Goal: Task Accomplishment & Management: Manage account settings

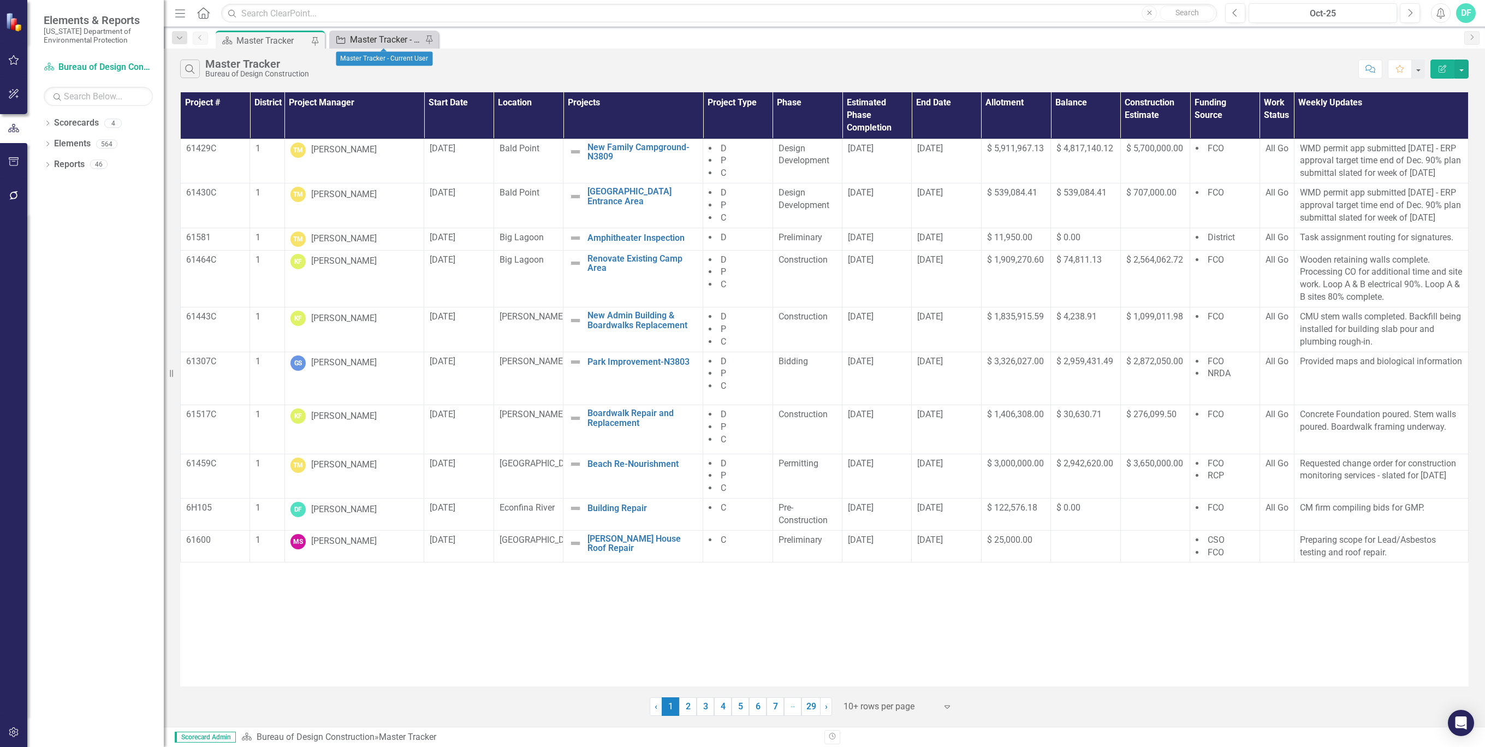
click at [390, 37] on div "Master Tracker - Current User" at bounding box center [386, 40] width 72 height 14
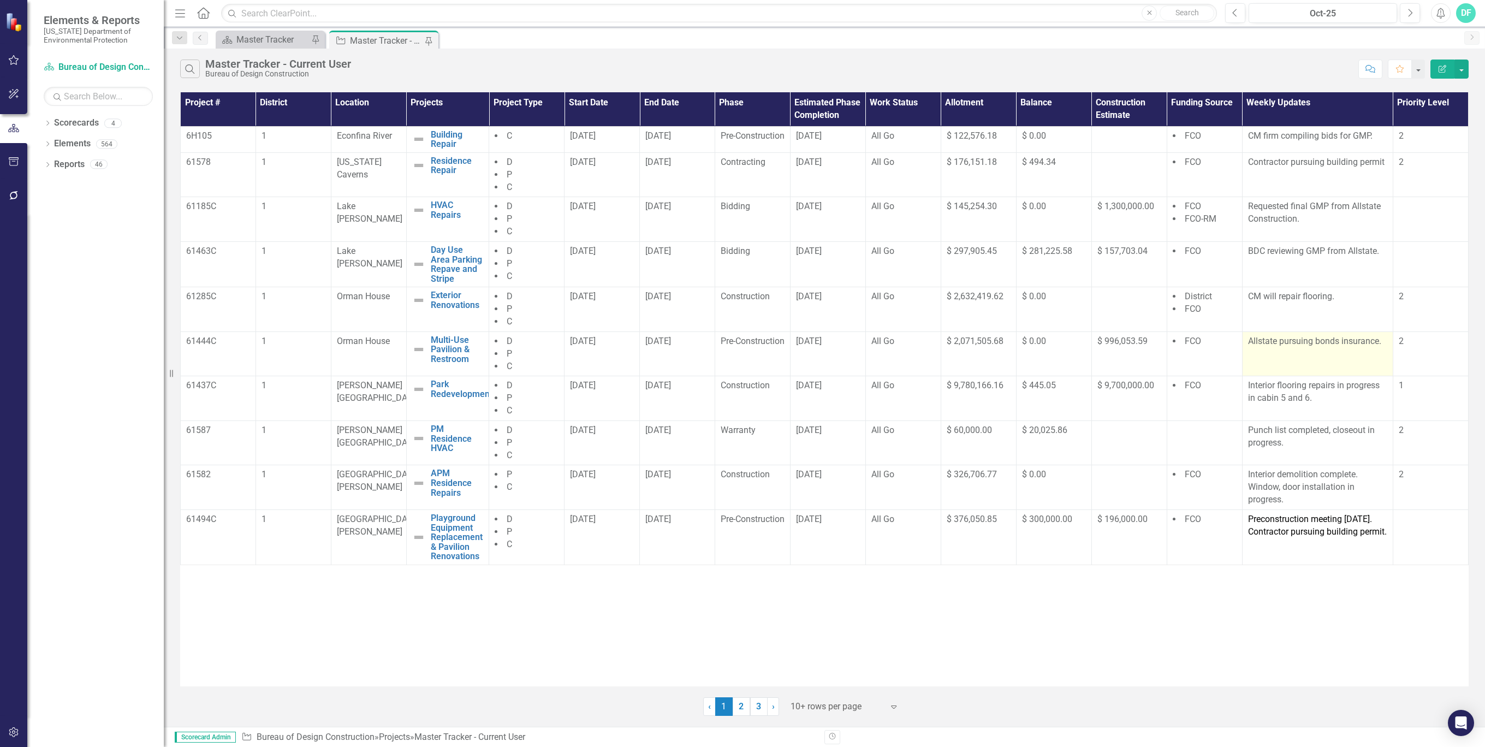
click at [1299, 356] on td "Allstate pursuing bonds insurance." at bounding box center [1317, 353] width 151 height 45
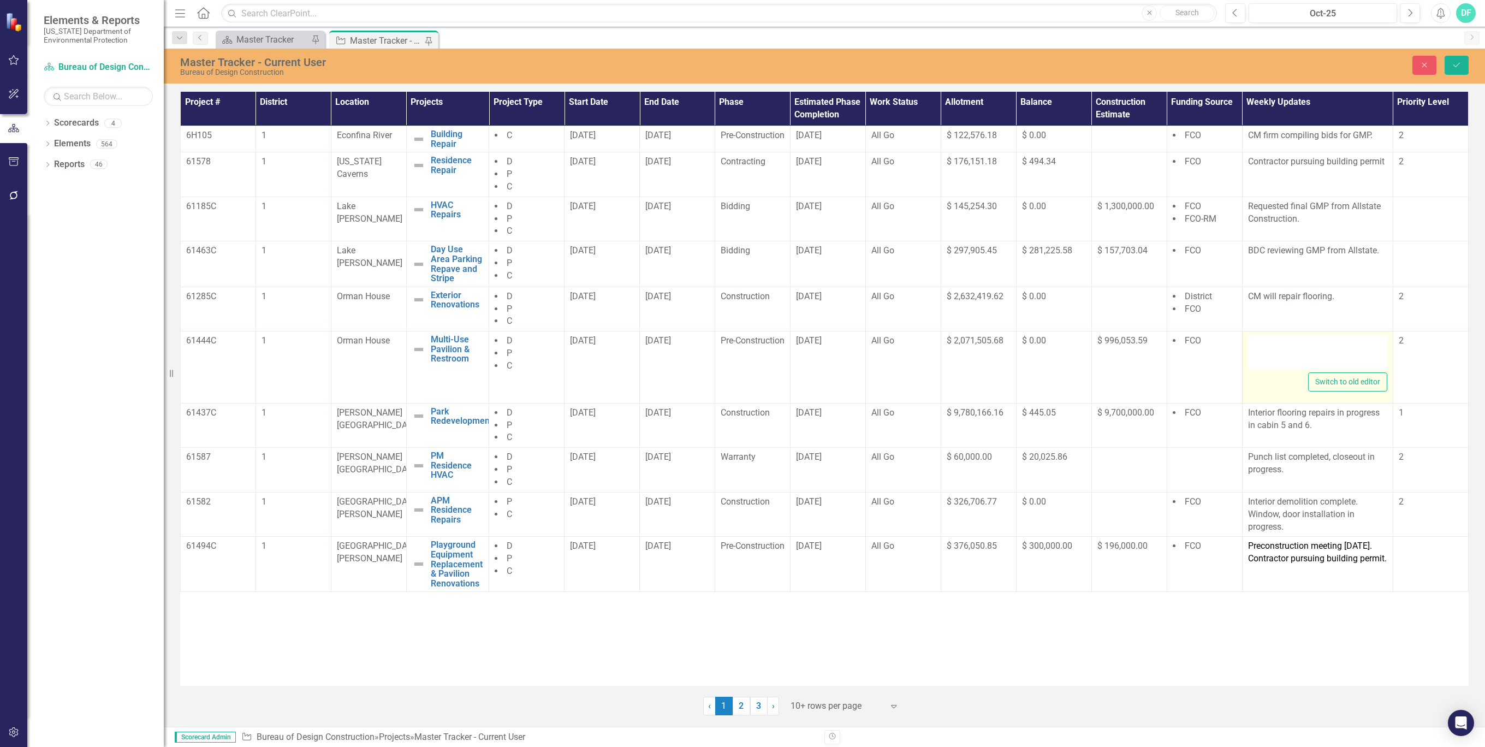
type textarea "<p>Allstate pursuing bonds insurance.</p>"
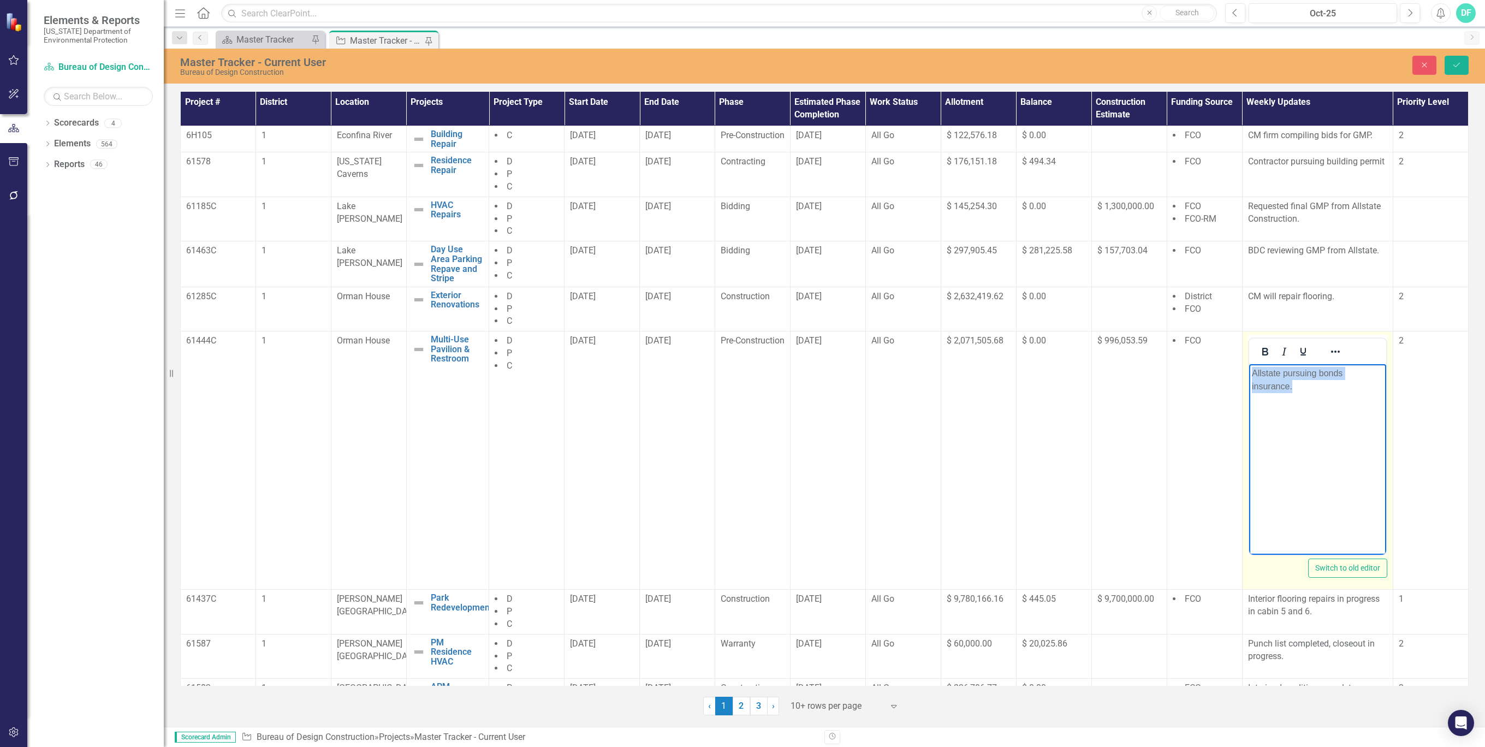
drag, startPoint x: 2547, startPoint y: 721, endPoint x: 1249, endPoint y: 375, distance: 1343.5
click at [1249, 375] on body "Allstate pursuing bonds insurance." at bounding box center [1317, 446] width 137 height 164
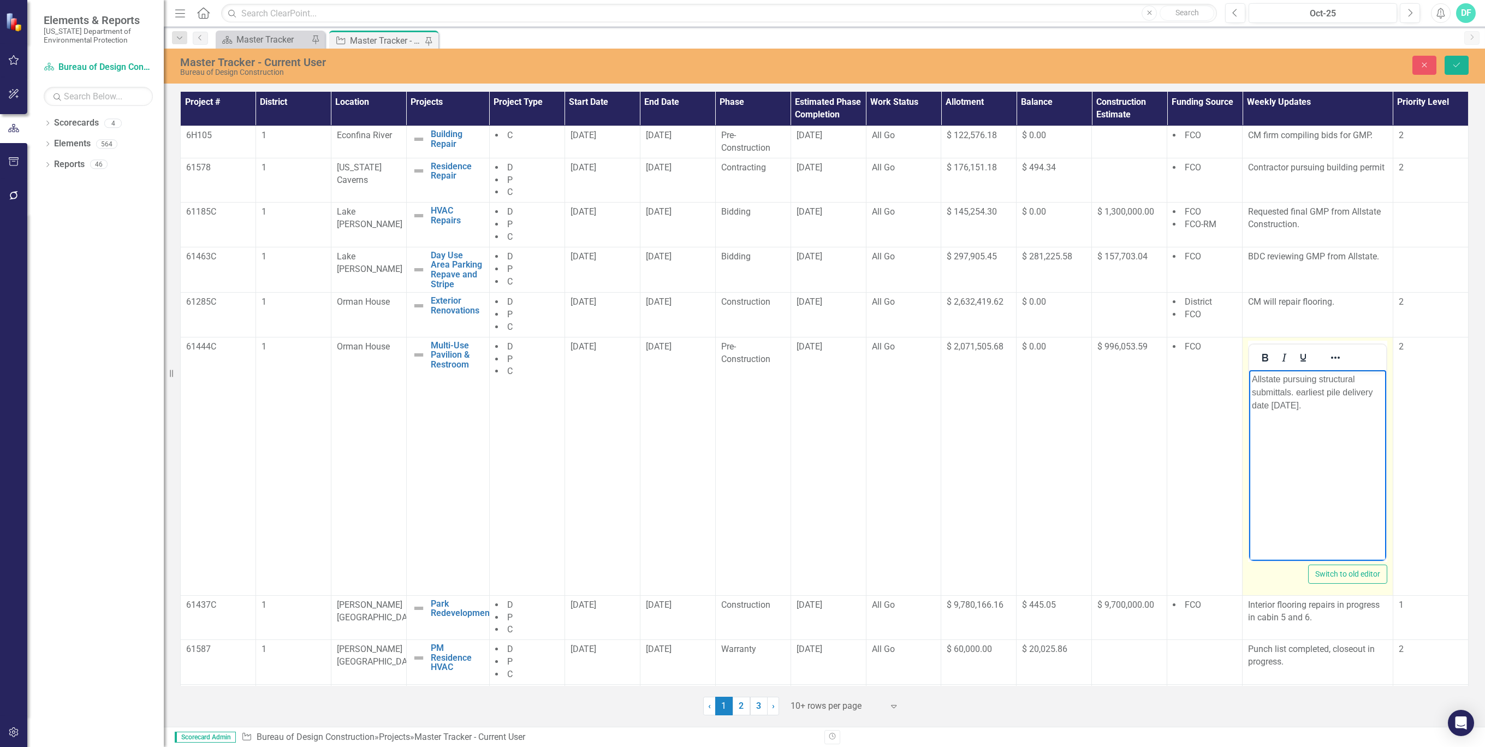
click at [1299, 388] on p "Allstate pursuing structural submittals. earliest pile delivery date [DATE]." at bounding box center [1318, 391] width 132 height 39
click at [1310, 480] on body "Allstate pursuing structural submittals. Earliest pile delivery date [DATE]." at bounding box center [1317, 452] width 137 height 164
click at [1459, 69] on button "Save" at bounding box center [1457, 65] width 24 height 19
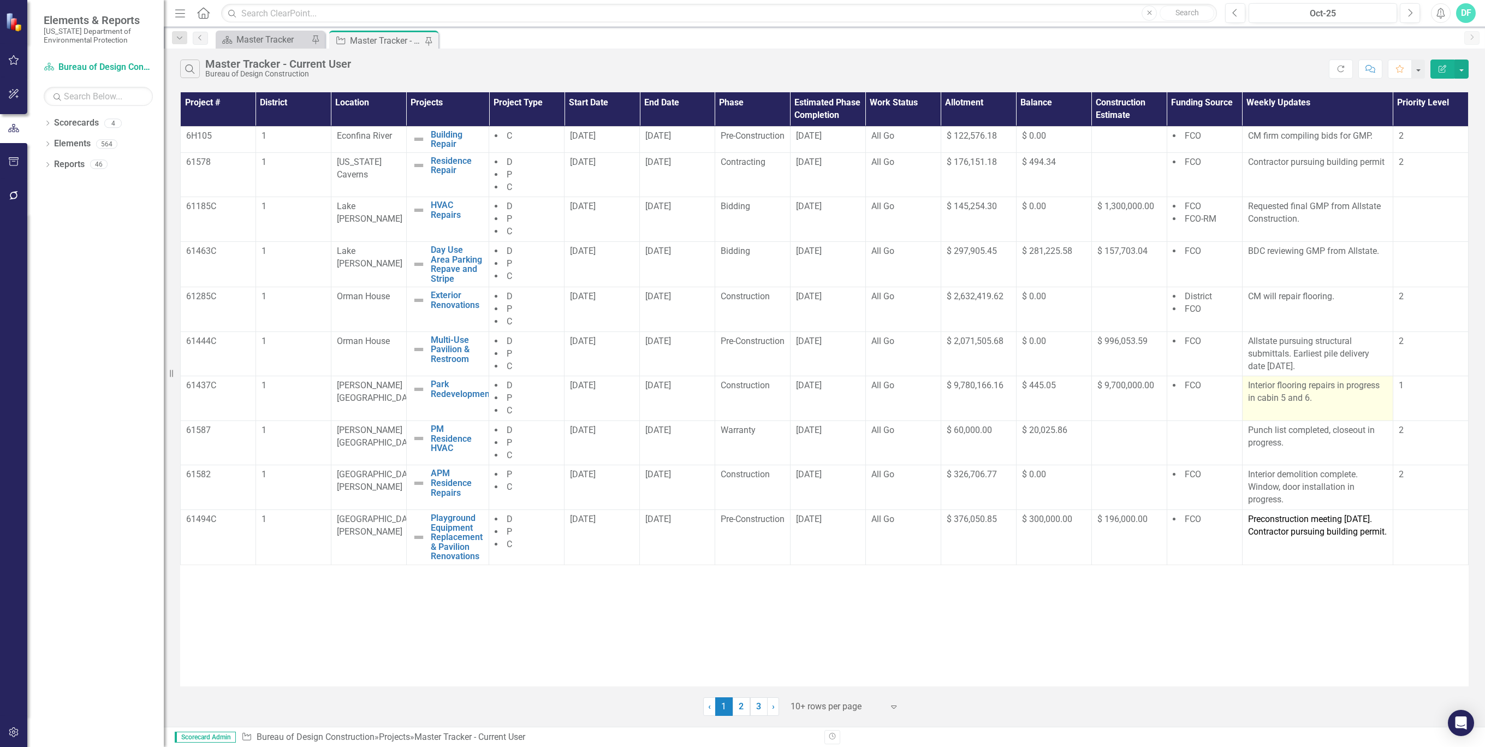
click at [1318, 402] on p "Interior flooring repairs in progress in cabin 5 and 6." at bounding box center [1317, 391] width 139 height 25
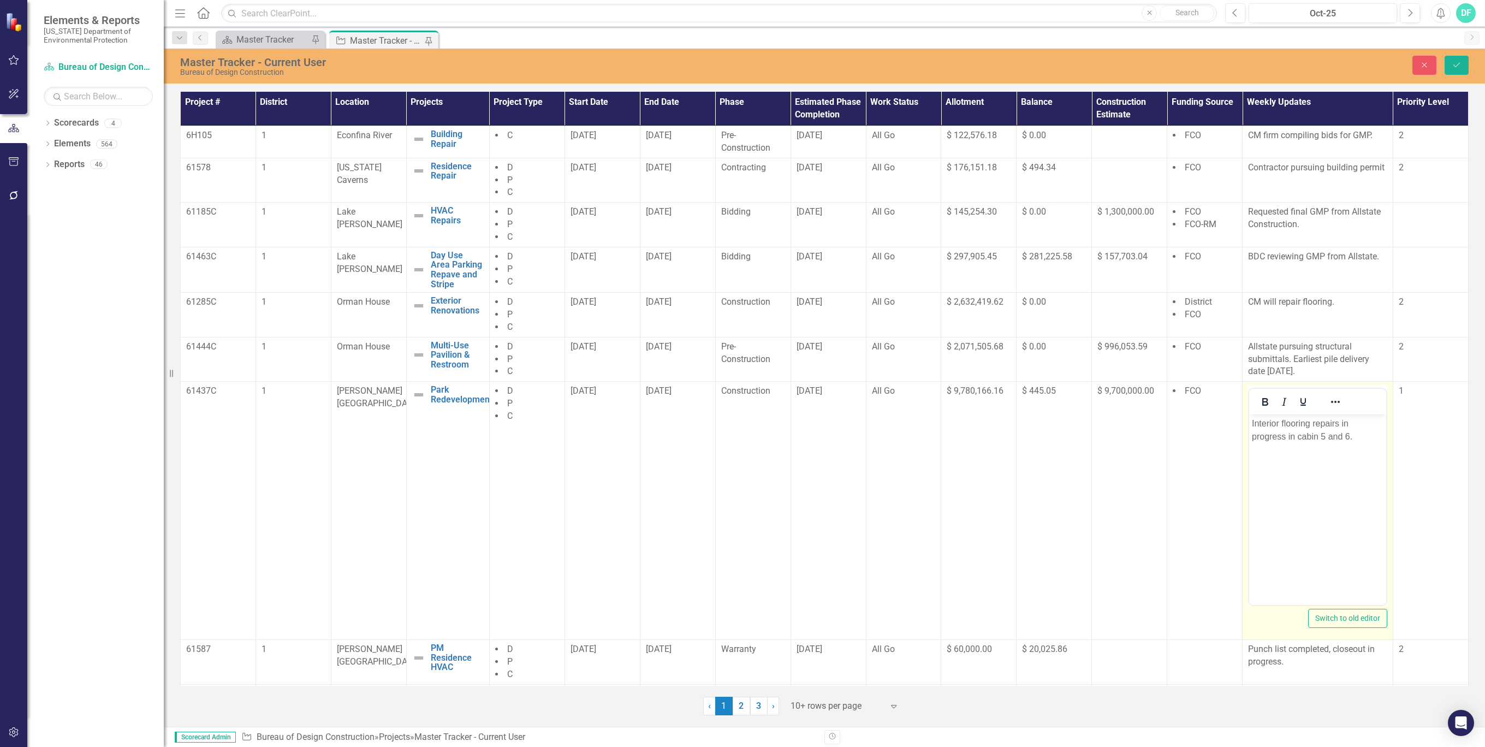
click at [1340, 427] on p "Interior flooring repairs in progress in cabin 5 and 6." at bounding box center [1318, 430] width 132 height 26
click at [1464, 60] on button "Save" at bounding box center [1457, 65] width 24 height 19
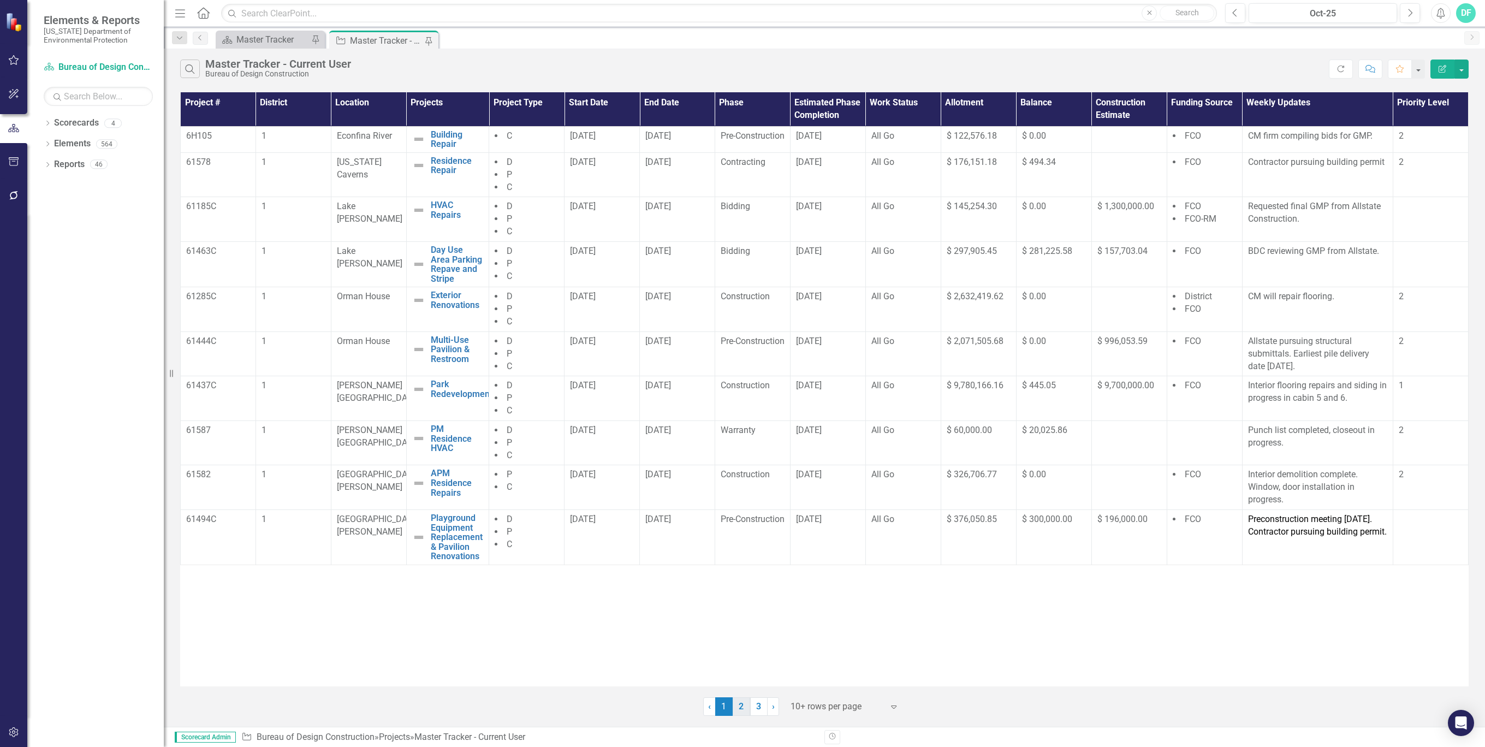
click at [741, 706] on link "2" at bounding box center [741, 706] width 17 height 19
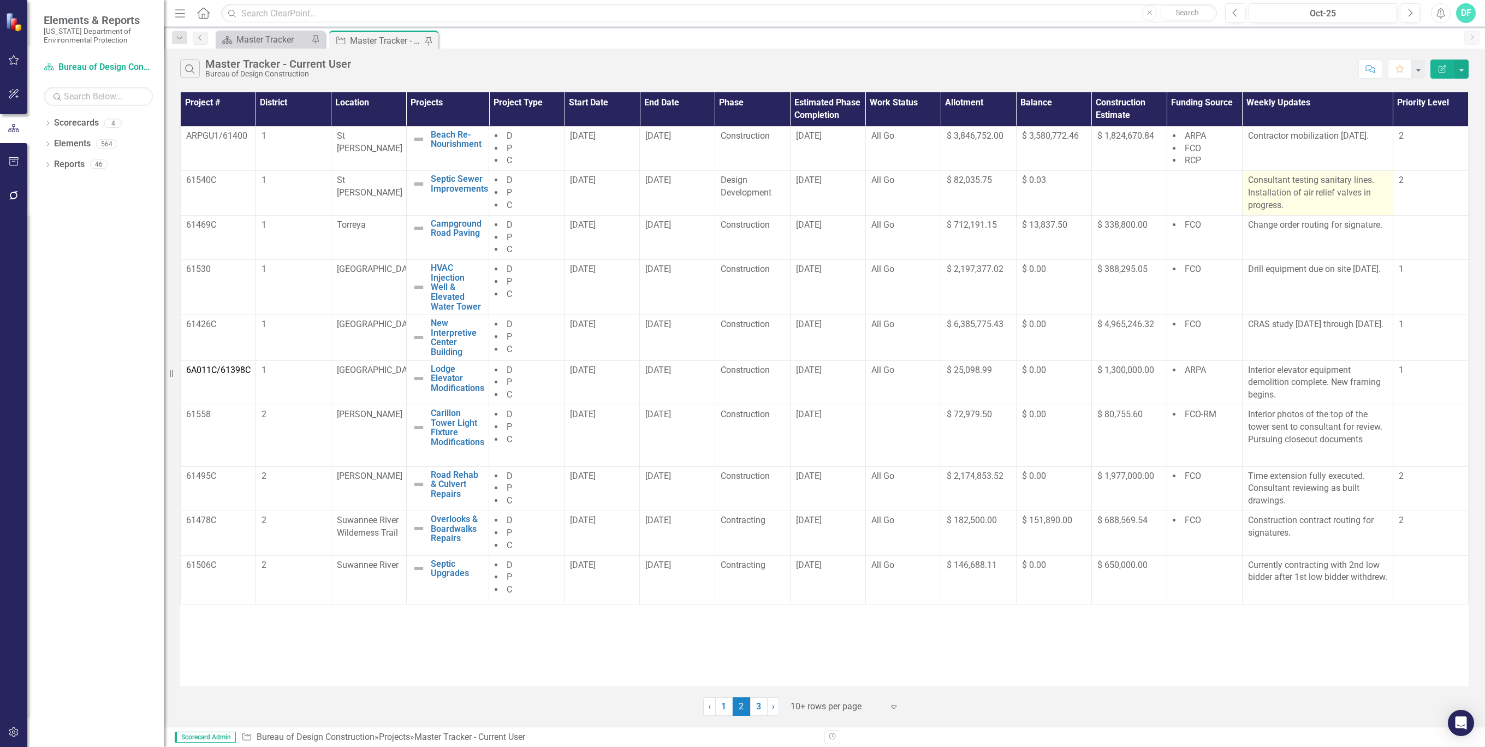
click at [1311, 204] on p "Consultant testing sanitary lines. Installation of air relief valves in progres…" at bounding box center [1317, 193] width 139 height 38
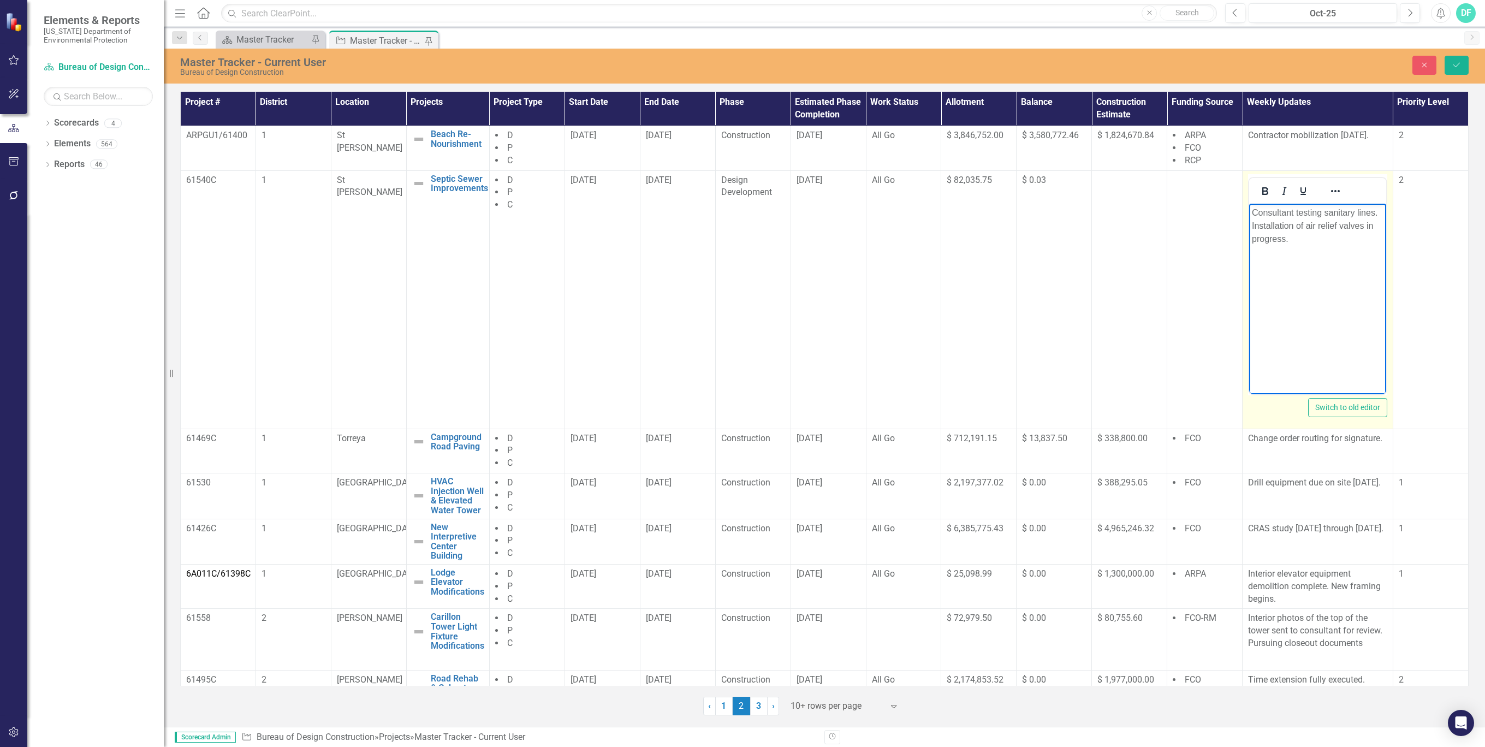
click at [1379, 212] on p "Consultant testing sanitary lines. Installation of air relief valves in progres…" at bounding box center [1318, 225] width 132 height 39
click at [1298, 212] on p "Consultant Installation of air relief valves in progress." at bounding box center [1318, 219] width 132 height 26
click at [1329, 225] on p "Consultant installation of air relief valves in progress." at bounding box center [1318, 219] width 132 height 26
click at [1455, 63] on icon "Save" at bounding box center [1457, 65] width 10 height 8
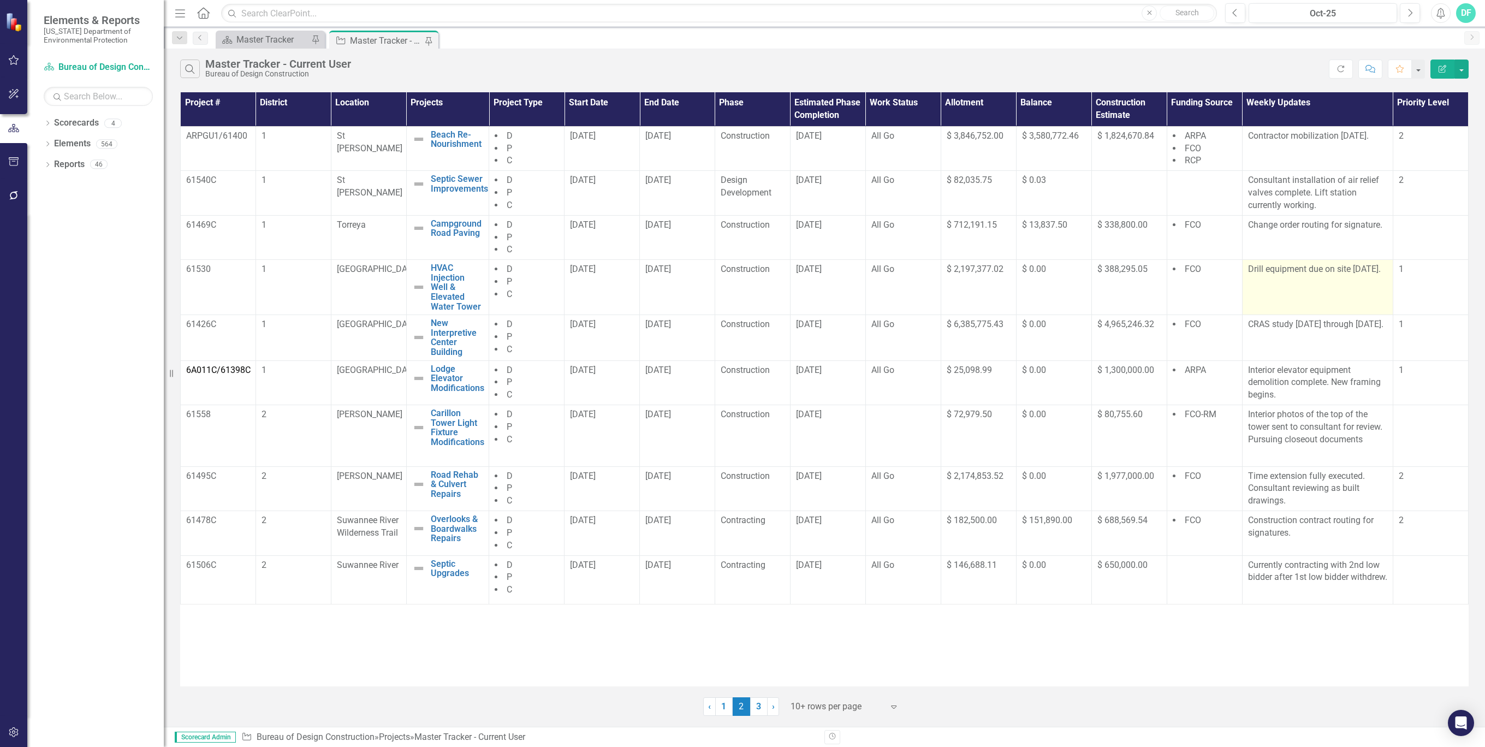
click at [1304, 276] on p "Drill equipment due on site [DATE]." at bounding box center [1317, 269] width 139 height 13
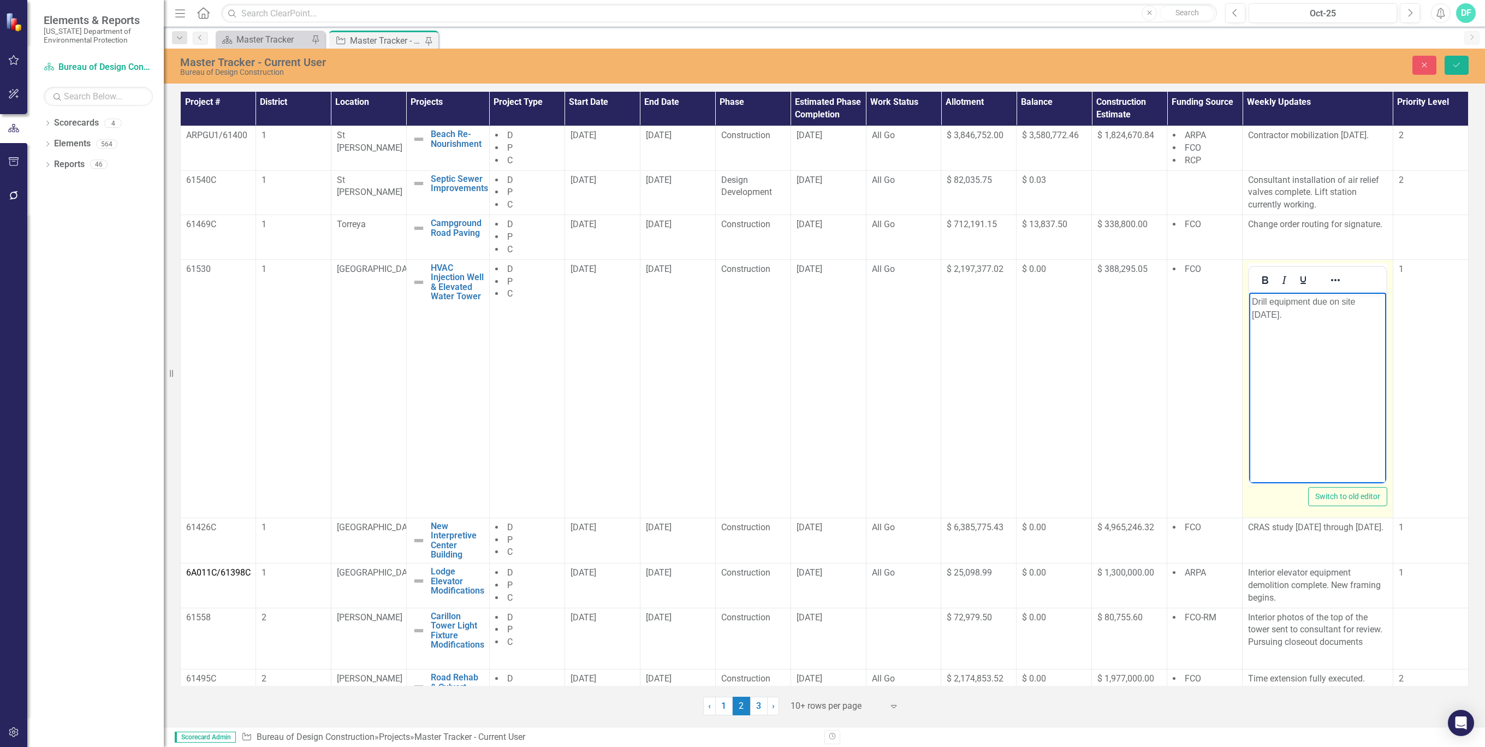
click at [1303, 322] on body "Drill equipment due on site [DATE]." at bounding box center [1317, 374] width 137 height 164
click at [1366, 298] on p "Drill equipment due on site [DATE]." at bounding box center [1318, 308] width 132 height 26
click at [1462, 68] on button "Save" at bounding box center [1457, 65] width 24 height 19
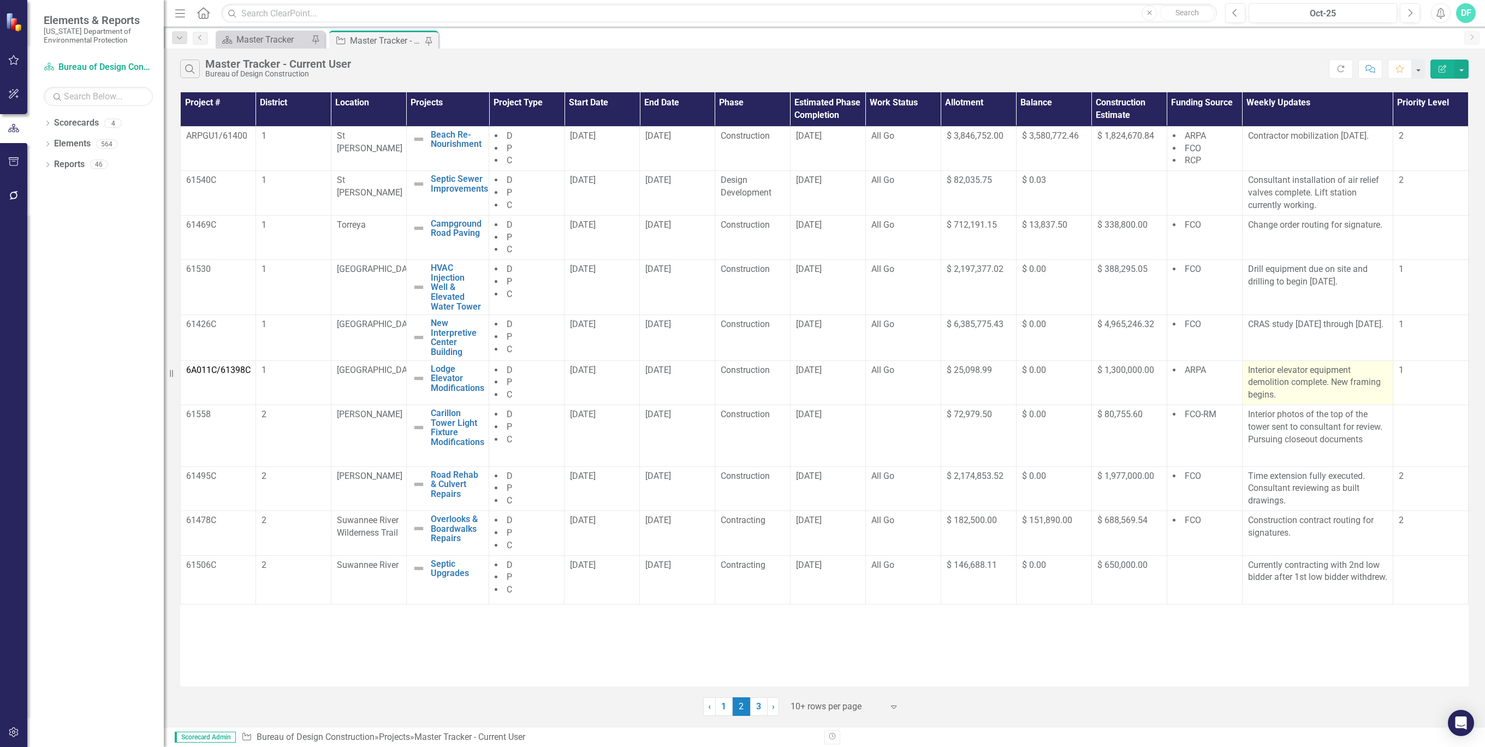
click at [1384, 379] on p "Interior elevator equipment demolition complete. New framing begins." at bounding box center [1317, 383] width 139 height 38
click at [1384, 382] on p "Interior elevator equipment demolition complete. New framing begins." at bounding box center [1317, 383] width 139 height 38
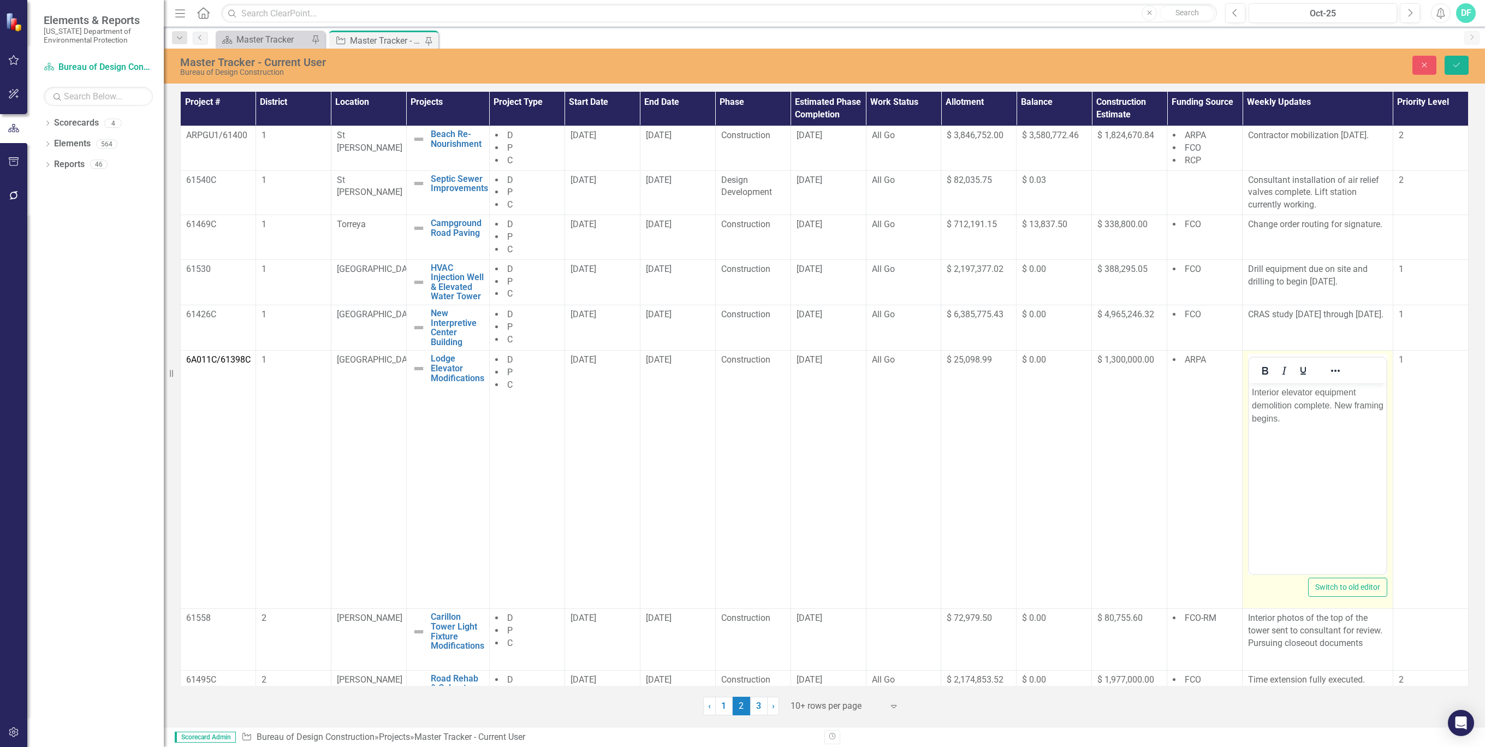
drag, startPoint x: 2633, startPoint y: 765, endPoint x: 1283, endPoint y: 417, distance: 1393.7
click at [1283, 417] on p "Interior elevator equipment demolition complete. New framing begins." at bounding box center [1318, 405] width 132 height 39
click at [1314, 419] on p "Interior elevator equipment demolition complete. New framing begins." at bounding box center [1318, 405] width 132 height 39
click at [1463, 64] on button "Save" at bounding box center [1457, 65] width 24 height 19
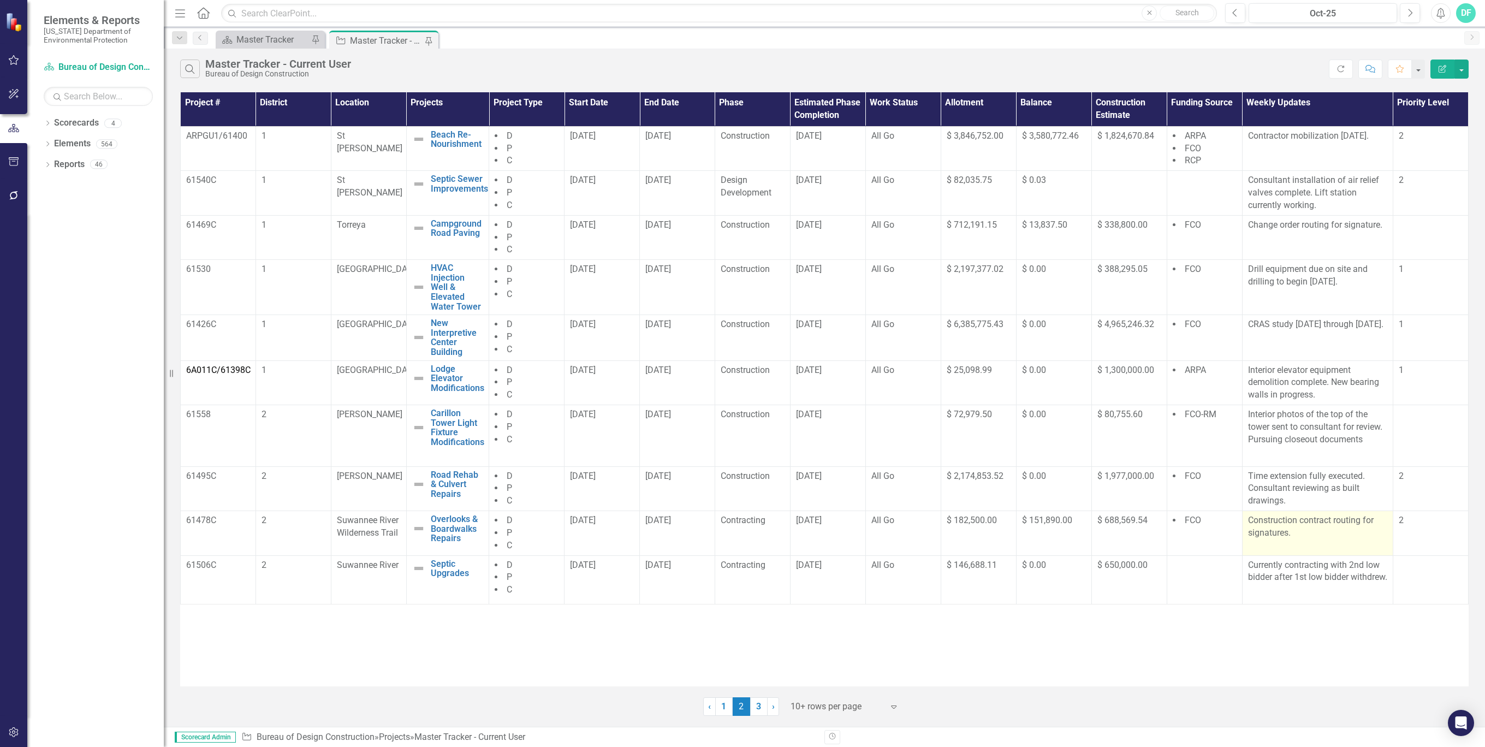
click at [1333, 538] on p "Construction contract routing for signatures." at bounding box center [1317, 526] width 139 height 25
click at [764, 705] on link "3" at bounding box center [758, 706] width 17 height 19
